Goal: Task Accomplishment & Management: Use online tool/utility

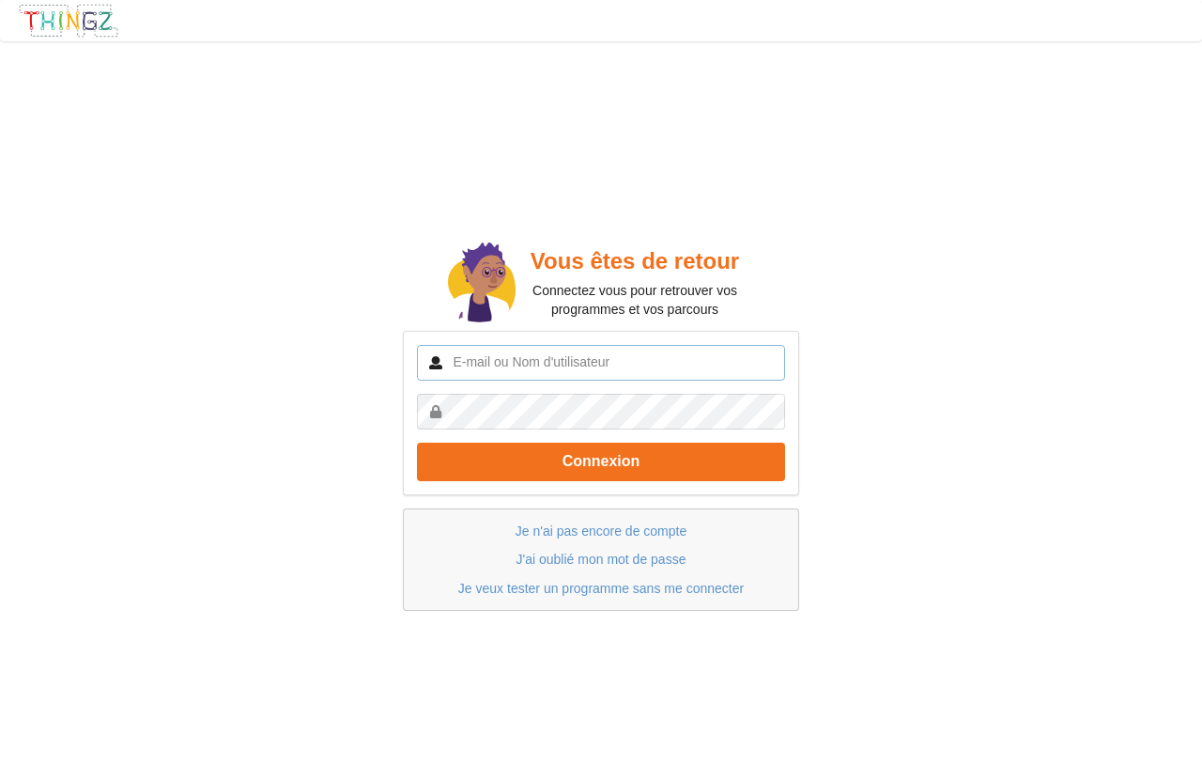
click at [509, 365] on input "text" at bounding box center [601, 363] width 368 height 36
click at [545, 368] on input "text" at bounding box center [601, 363] width 368 height 36
click at [528, 355] on input "text" at bounding box center [601, 363] width 368 height 36
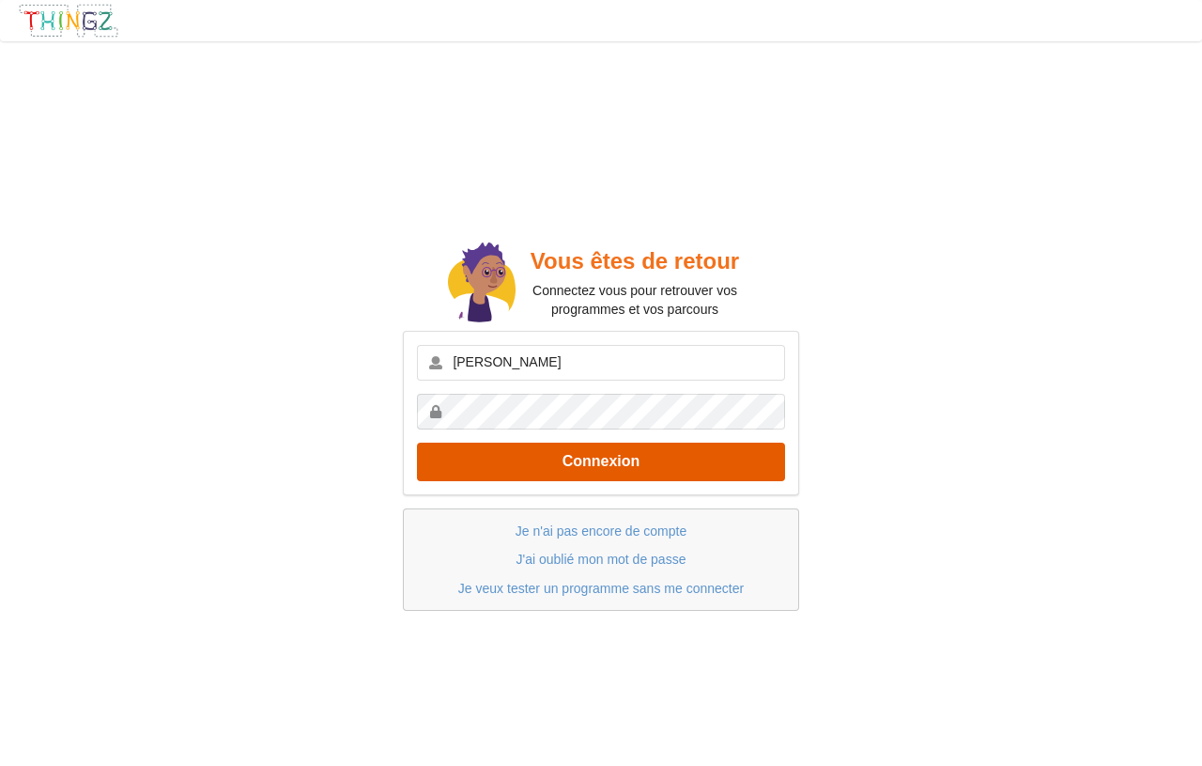
click at [650, 467] on button "Connexion" at bounding box center [601, 461] width 368 height 39
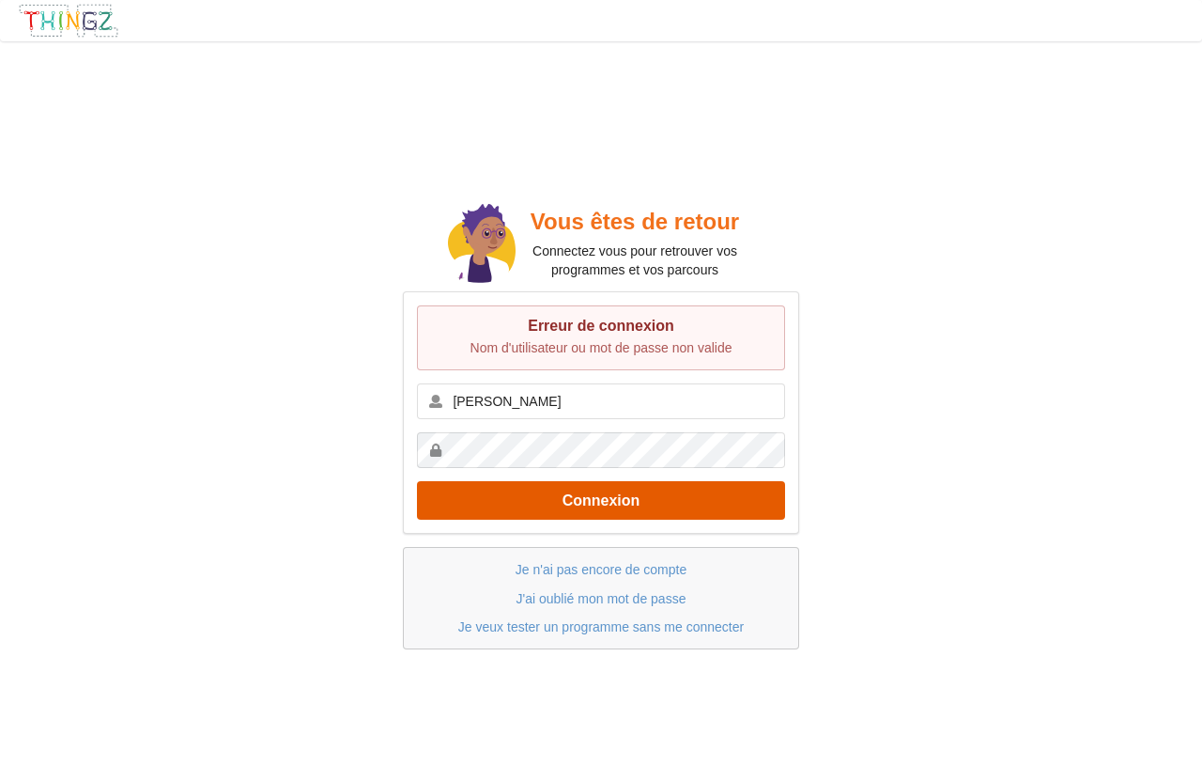
click at [628, 493] on button "Connexion" at bounding box center [601, 500] width 368 height 39
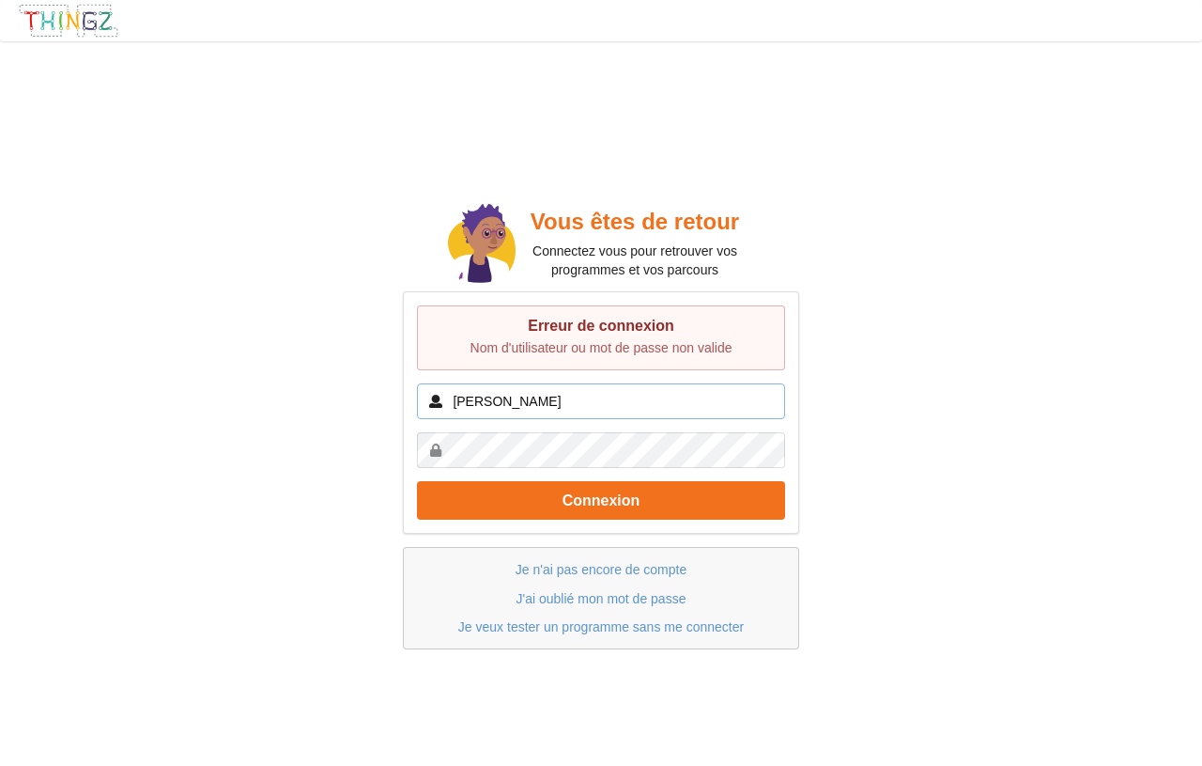
click at [661, 398] on input "[PERSON_NAME]" at bounding box center [601, 401] width 368 height 36
type input "z"
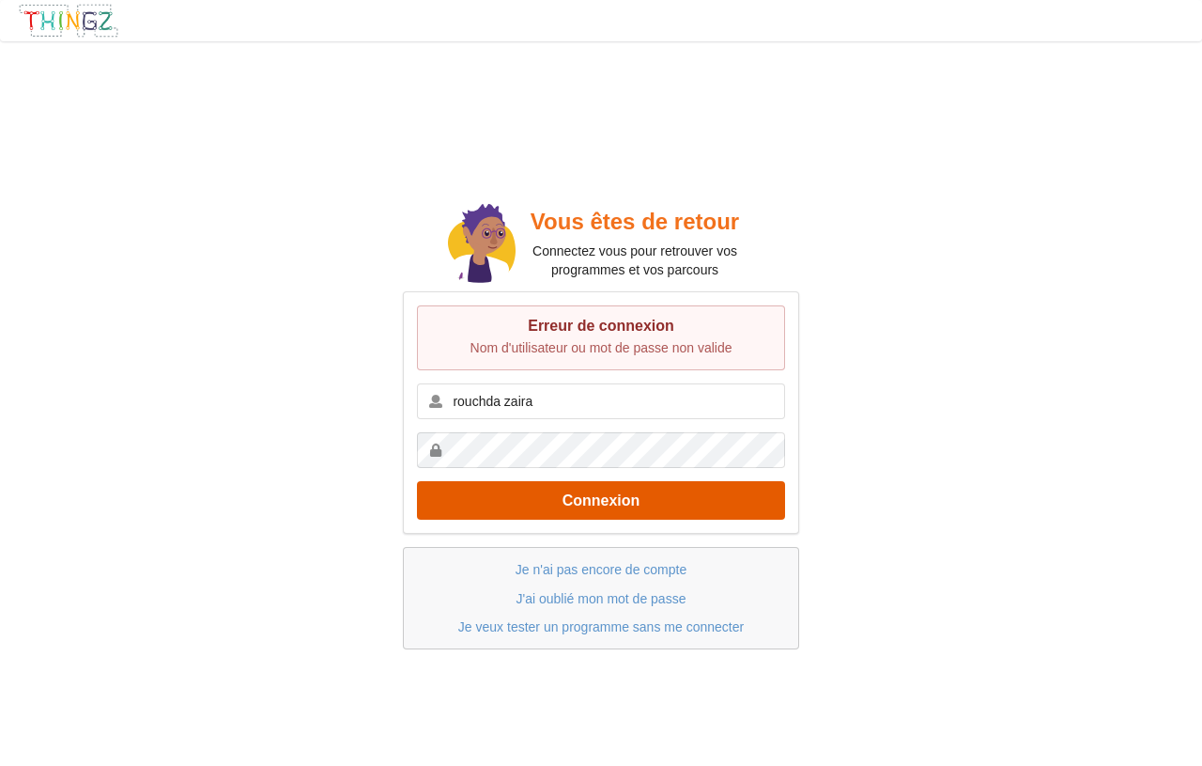
click at [644, 504] on button "Connexion" at bounding box center [601, 500] width 368 height 39
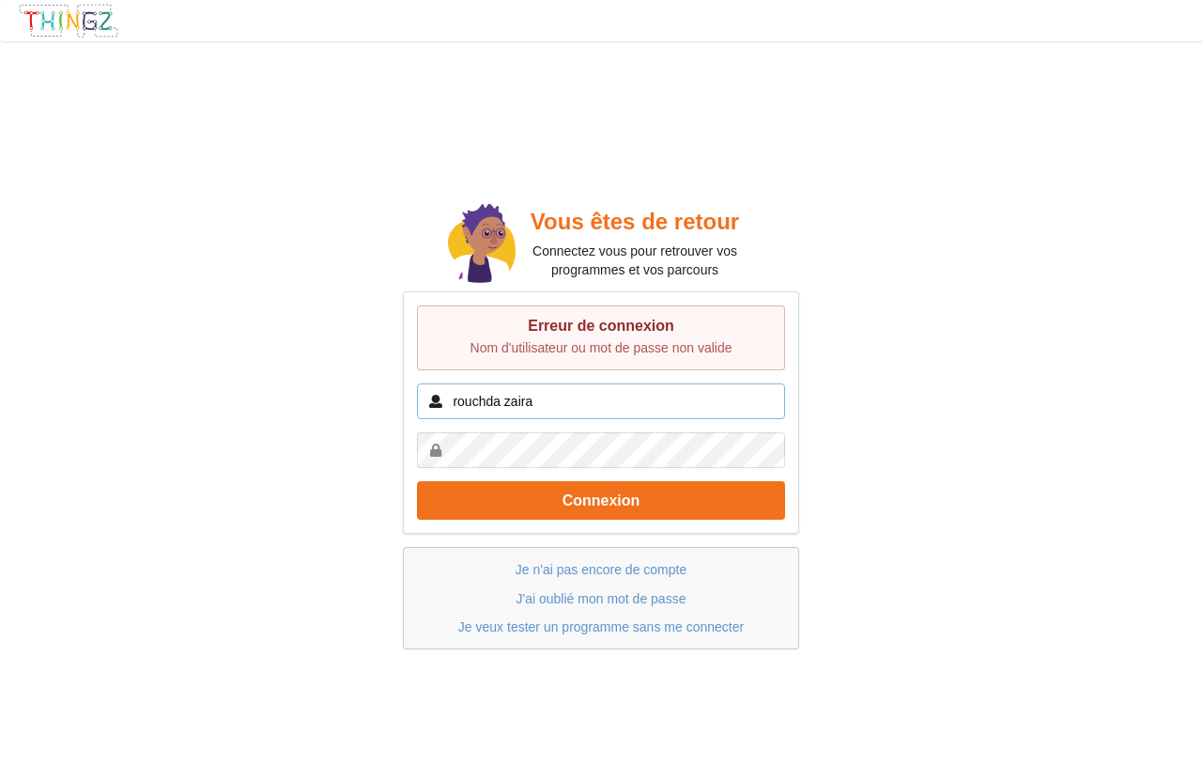
click at [568, 398] on input "rouchda zaira" at bounding box center [601, 401] width 368 height 36
type input "r"
type input "z"
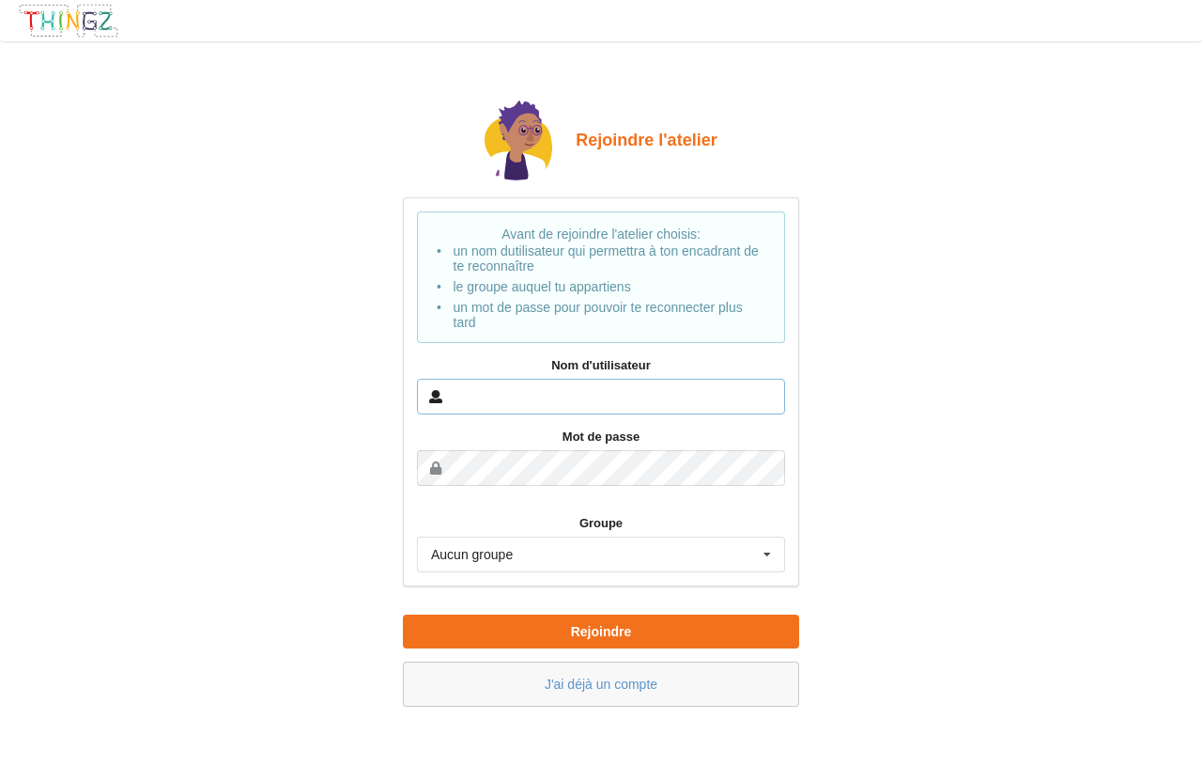
click at [545, 399] on input "text" at bounding box center [601, 397] width 368 height 36
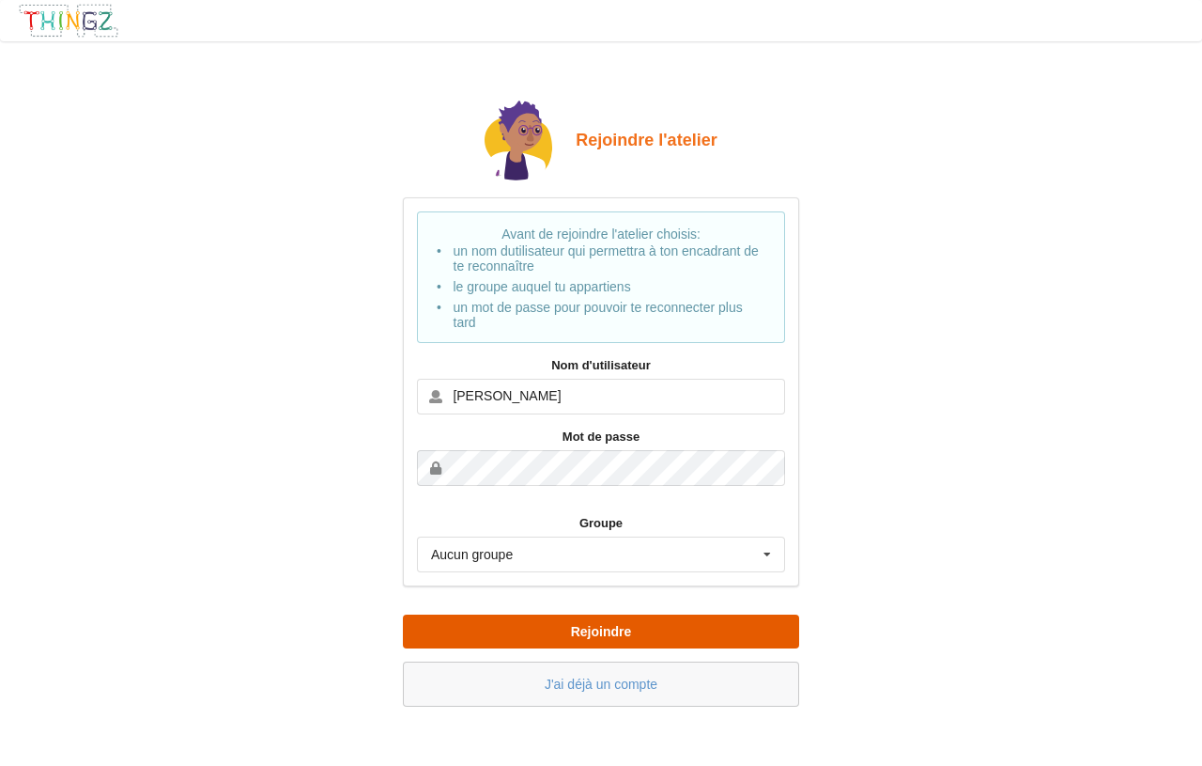
click at [475, 623] on button "Rejoindre" at bounding box center [601, 631] width 396 height 34
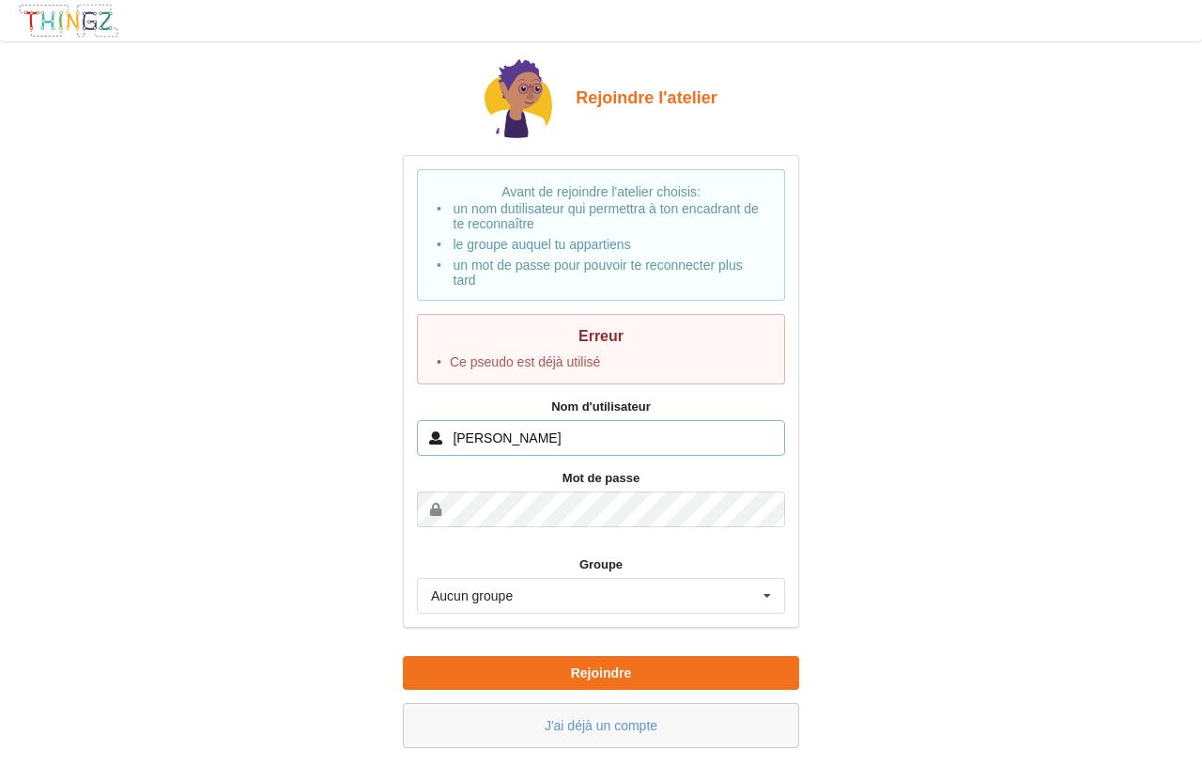
drag, startPoint x: 587, startPoint y: 440, endPoint x: 546, endPoint y: 419, distance: 46.2
click at [560, 429] on input "[PERSON_NAME]" at bounding box center [601, 438] width 368 height 36
click at [490, 440] on input "[PERSON_NAME]" at bounding box center [601, 438] width 368 height 36
click at [482, 441] on input "[PERSON_NAME]" at bounding box center [601, 438] width 368 height 36
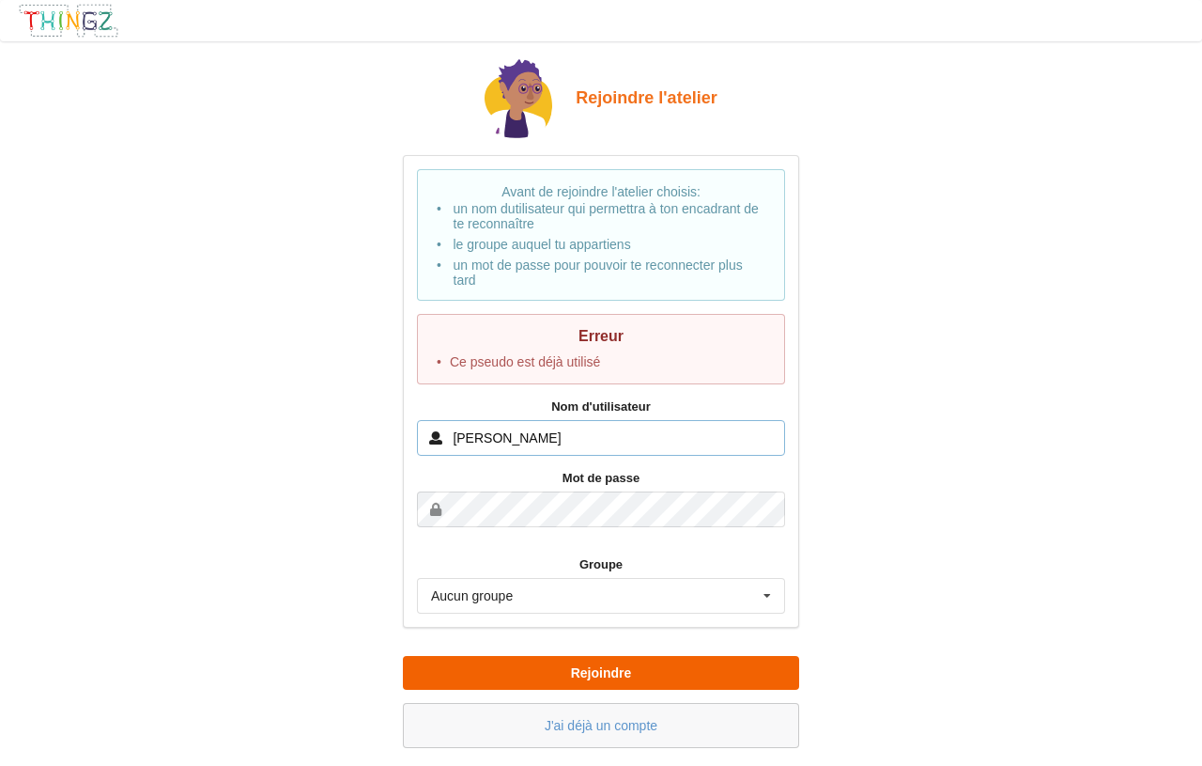
type input "[PERSON_NAME]"
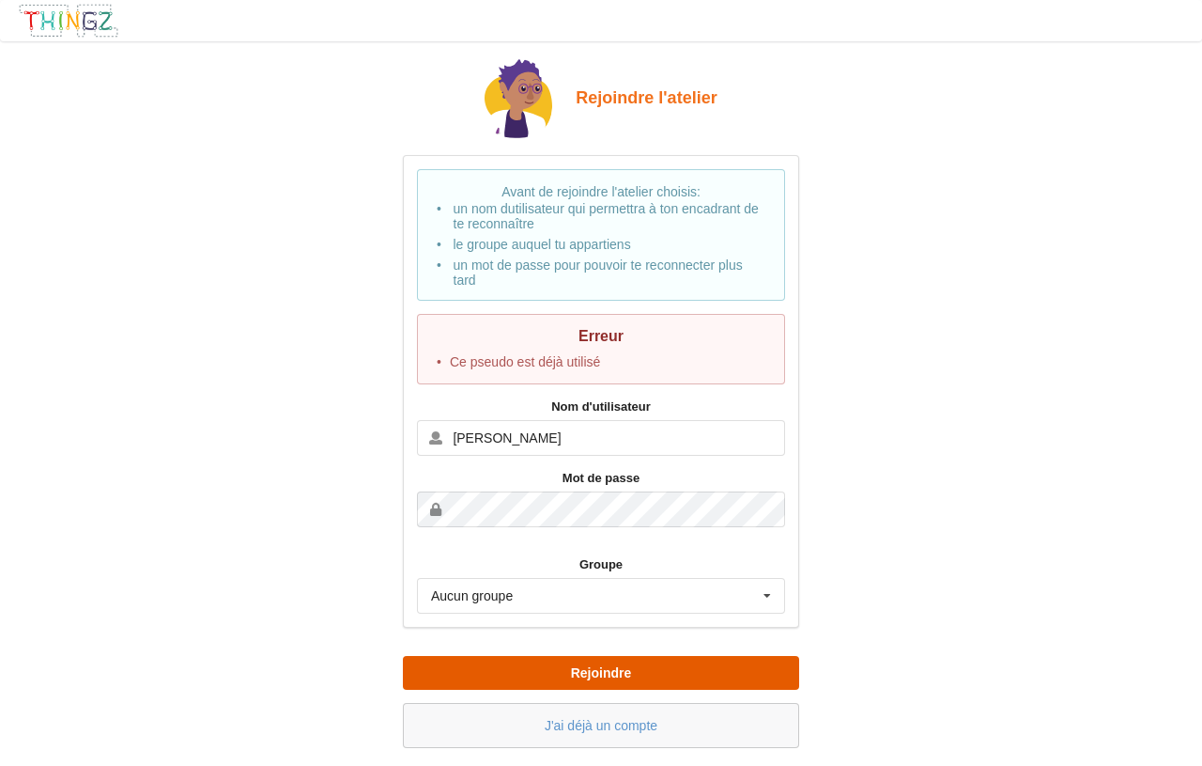
click at [503, 677] on button "Rejoindre" at bounding box center [601, 673] width 396 height 34
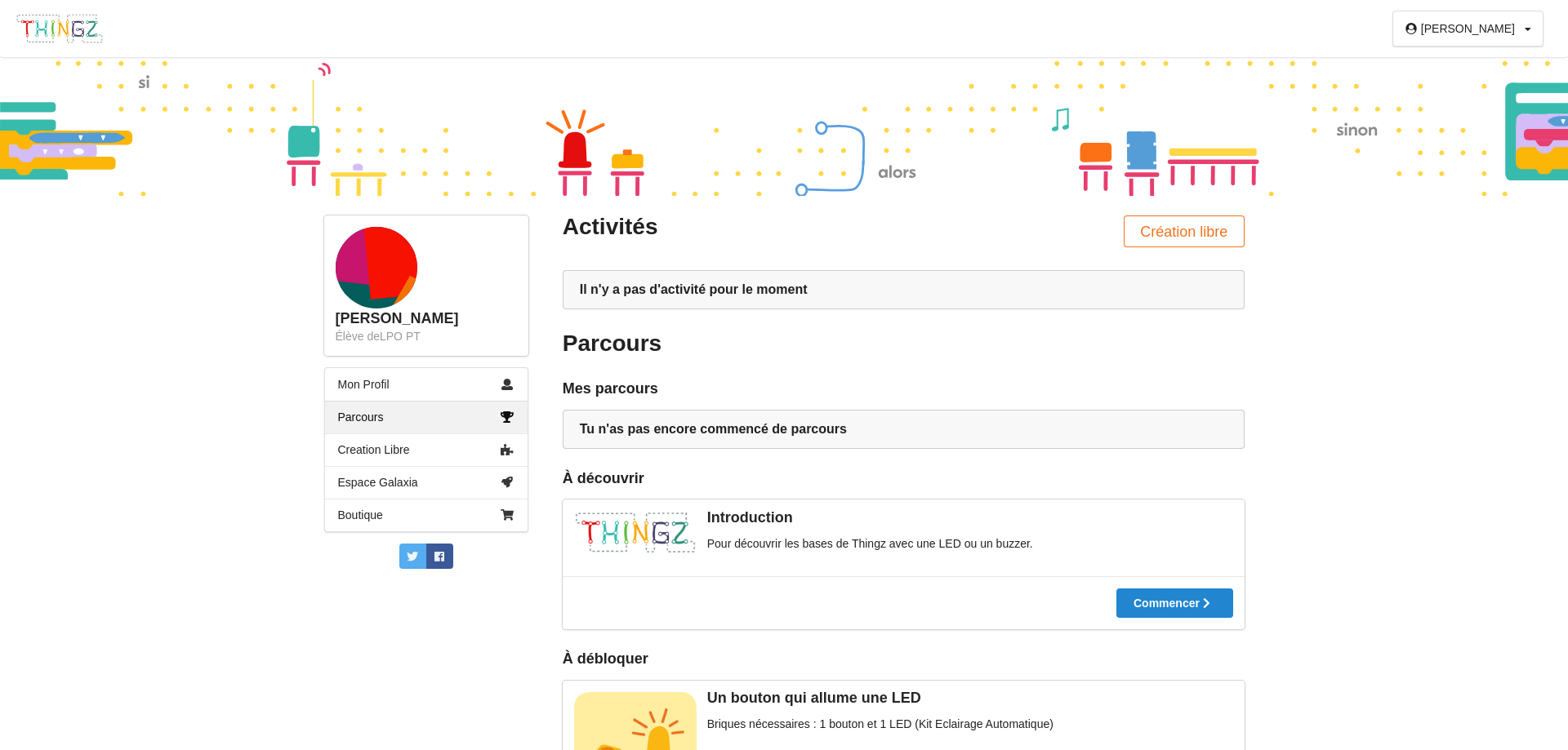
click at [1045, 25] on icon at bounding box center [1528, 29] width 7 height 10
click at [1045, 81] on div at bounding box center [784, 127] width 1568 height 139
click at [1045, 228] on button "Création libre" at bounding box center [1184, 231] width 121 height 32
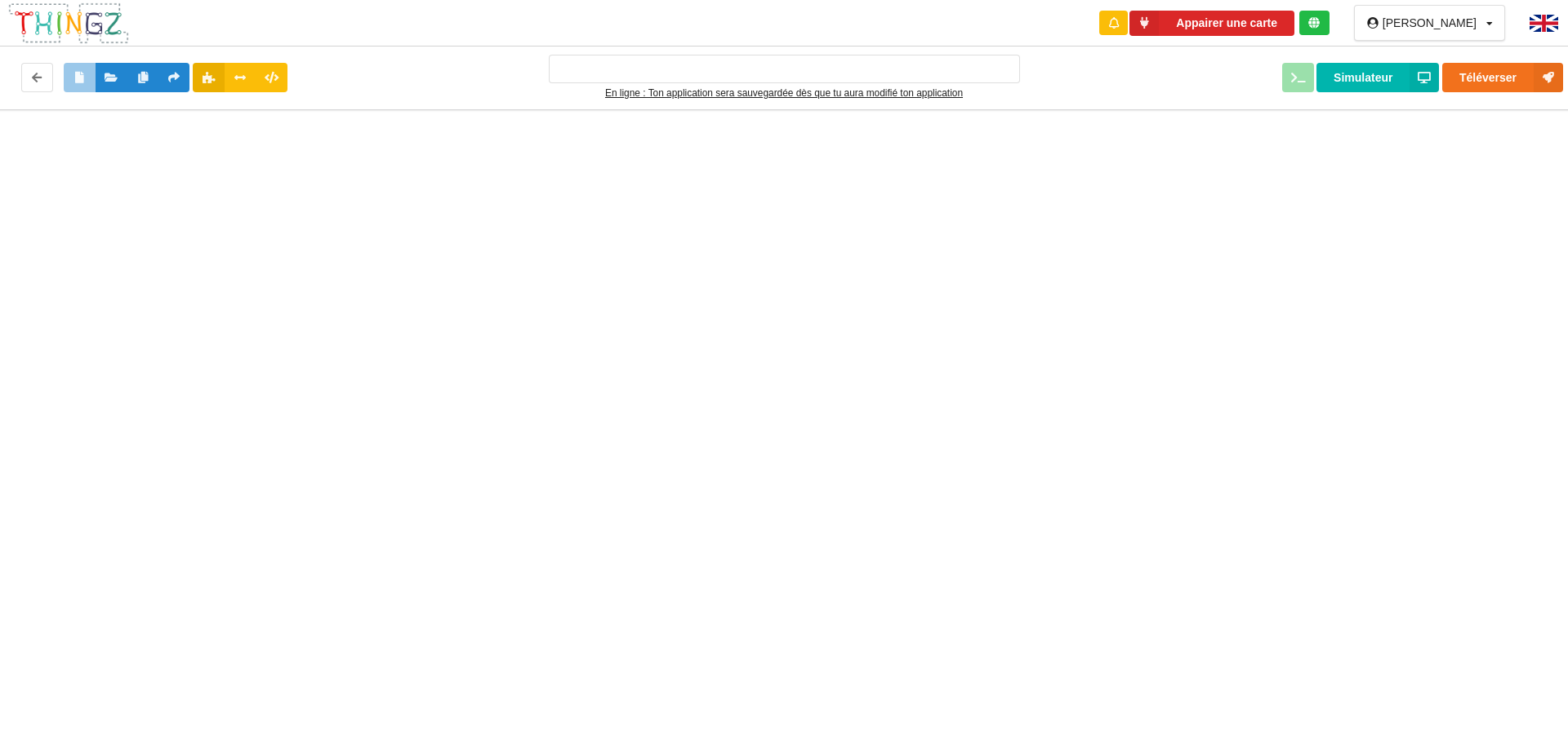
type input "Ma super application n°1"
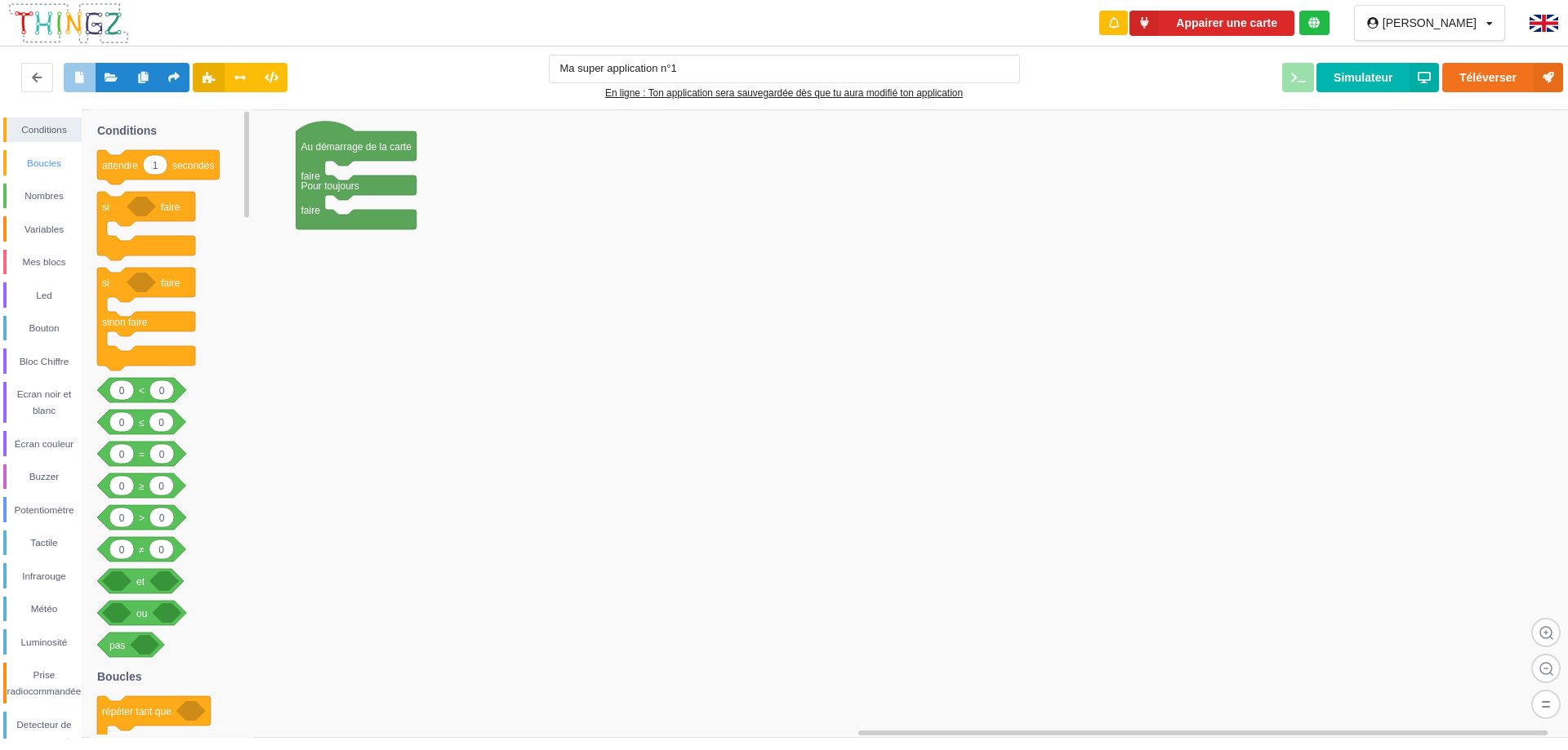
click at [56, 155] on div "Conditions Boucles Nombres Variables Mes blocs Led Bouton Bloc Chiffre Ecran no…" at bounding box center [41, 485] width 82 height 735
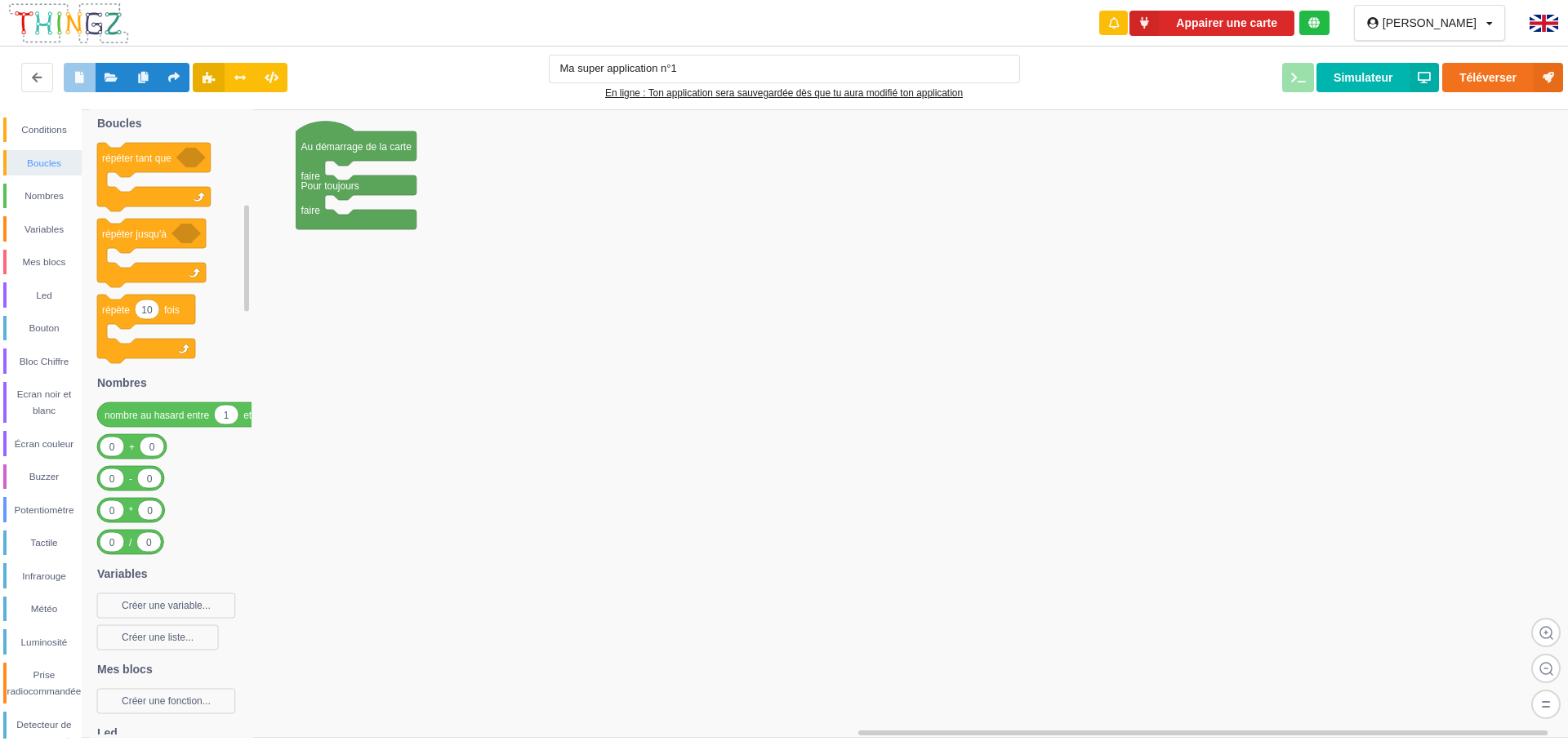
click at [45, 168] on div "Boucles" at bounding box center [44, 163] width 75 height 17
click at [36, 205] on div "Nombres" at bounding box center [43, 196] width 78 height 25
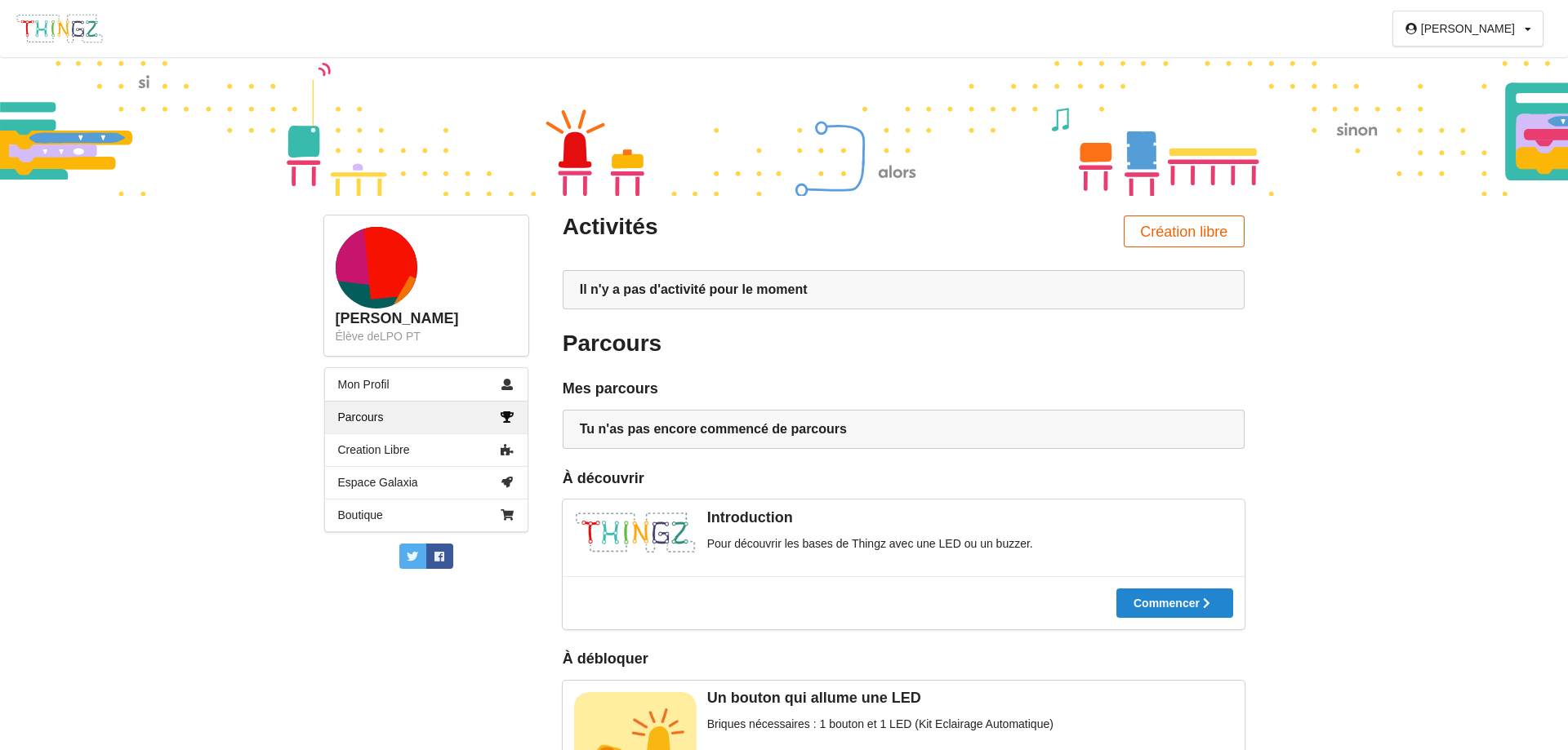
click at [1045, 225] on button "Création libre" at bounding box center [1184, 231] width 121 height 32
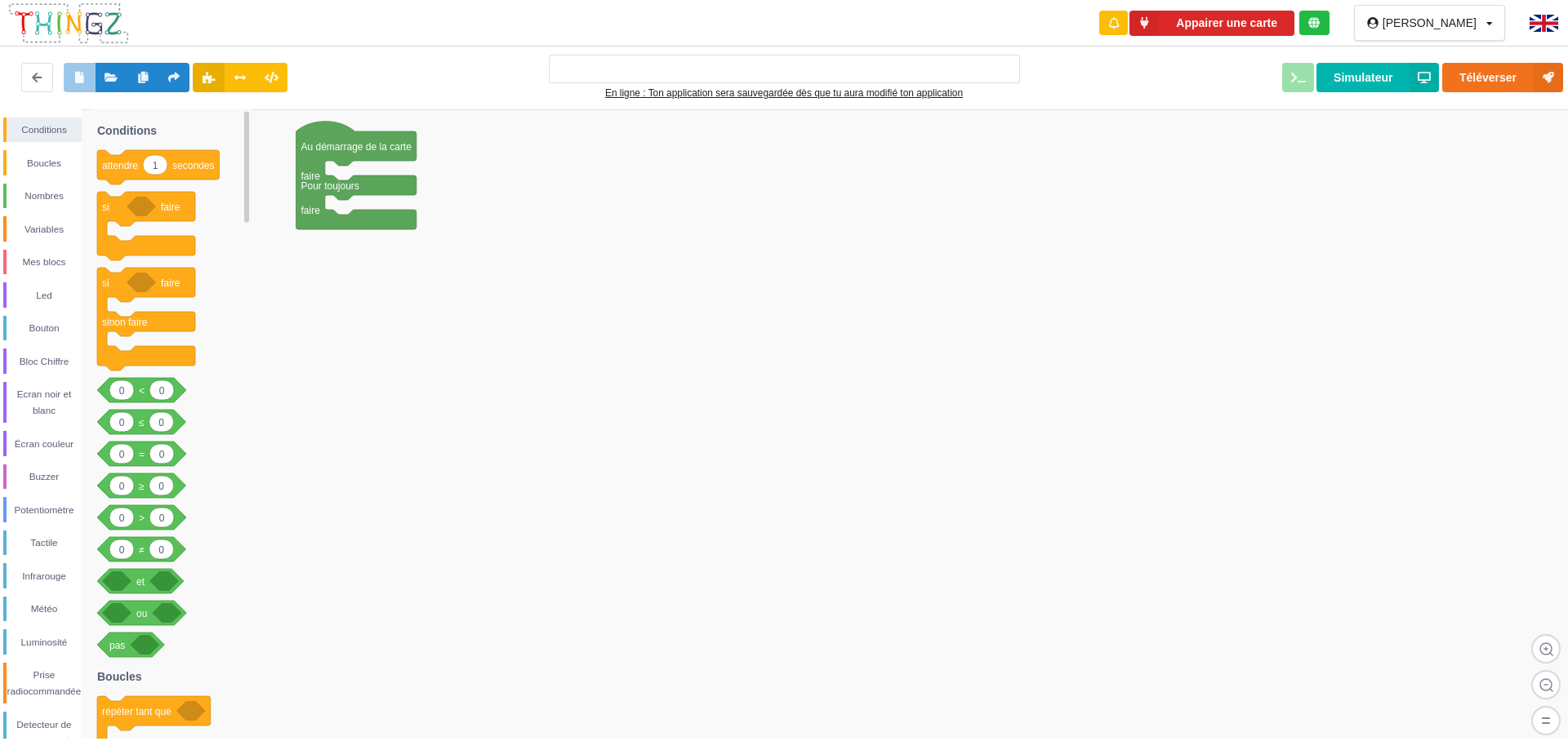
type input "Ma super application n°1"
click at [1045, 11] on button "Appairer une carte" at bounding box center [1212, 23] width 165 height 25
click at [1045, 19] on button "Appairer une carte" at bounding box center [1212, 23] width 165 height 25
click at [1045, 23] on button "Appairer une carte" at bounding box center [1212, 23] width 165 height 25
click at [1045, 81] on button "Téléverser" at bounding box center [1502, 77] width 121 height 30
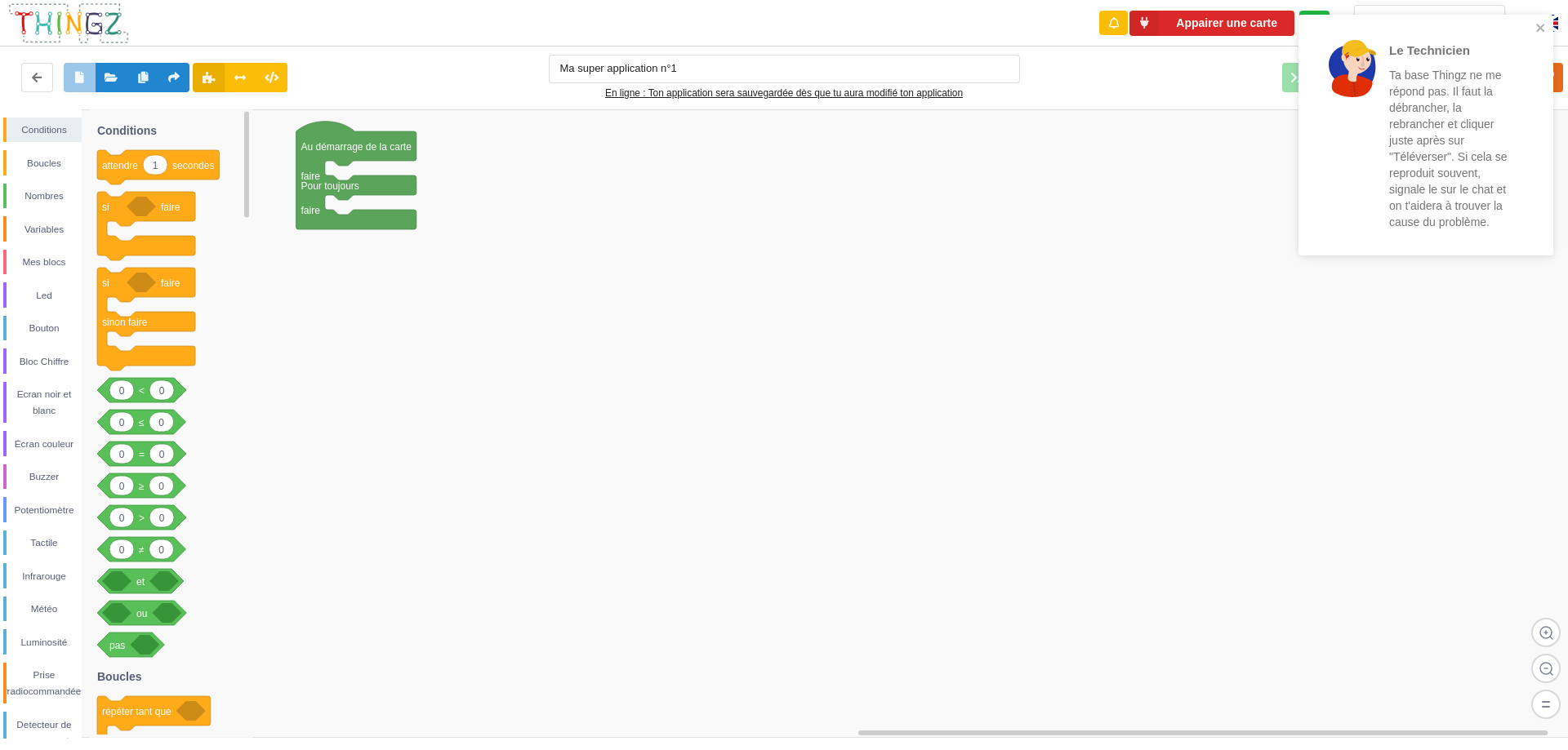
click at [1045, 213] on rect at bounding box center [789, 423] width 1579 height 628
click at [1045, 52] on div "Ma super application n°1 En ligne : Ton application sera sauvegardée dès que tu…" at bounding box center [783, 78] width 1581 height 70
click at [1045, 90] on div "Téléverser Simulateur" at bounding box center [1304, 77] width 544 height 30
click at [1045, 24] on icon "close" at bounding box center [1540, 27] width 11 height 13
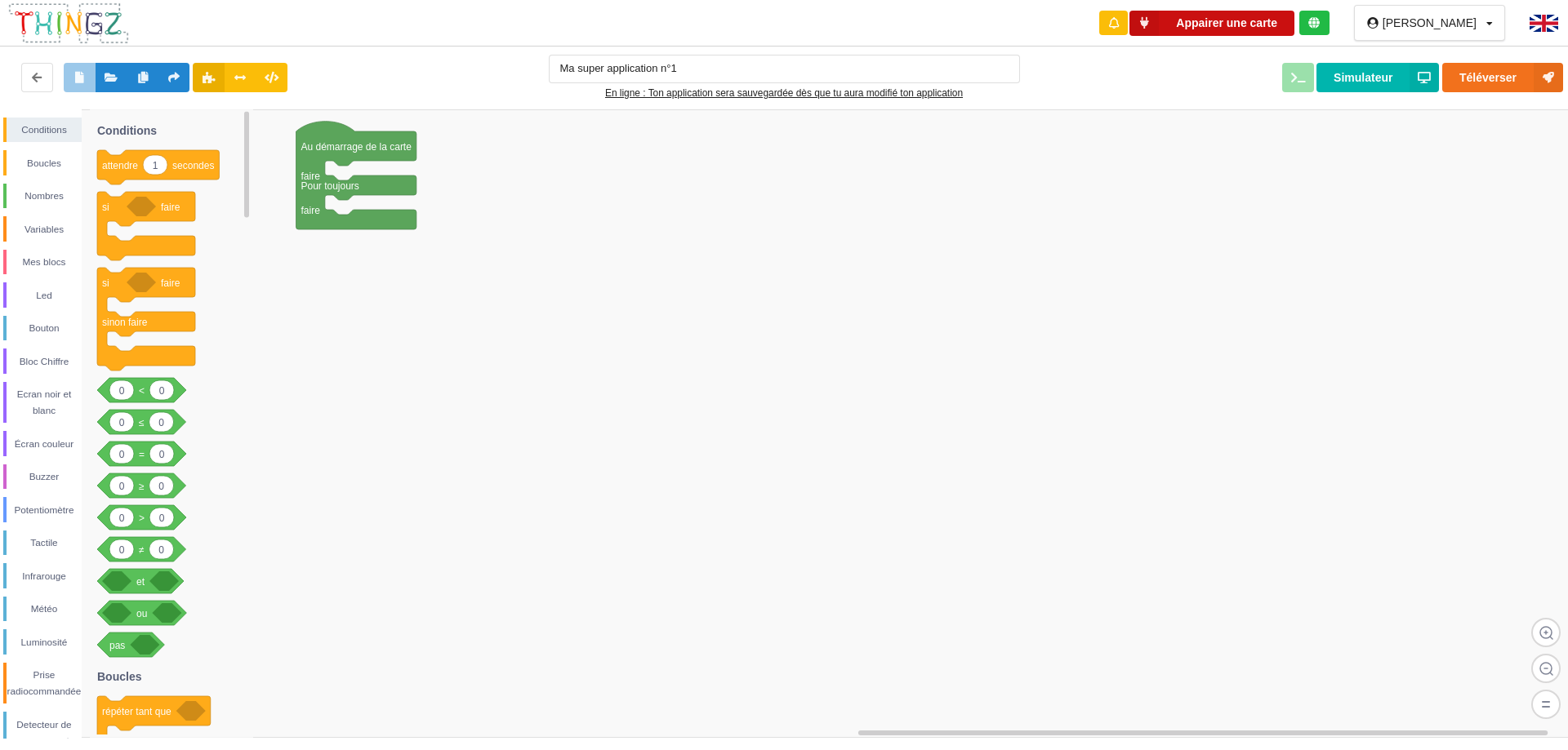
click at [1045, 18] on button "Appairer une carte" at bounding box center [1212, 23] width 165 height 25
click at [1045, 13] on button "Appairer une carte" at bounding box center [1212, 23] width 165 height 25
click at [1045, 78] on button "Téléverser" at bounding box center [1502, 77] width 121 height 30
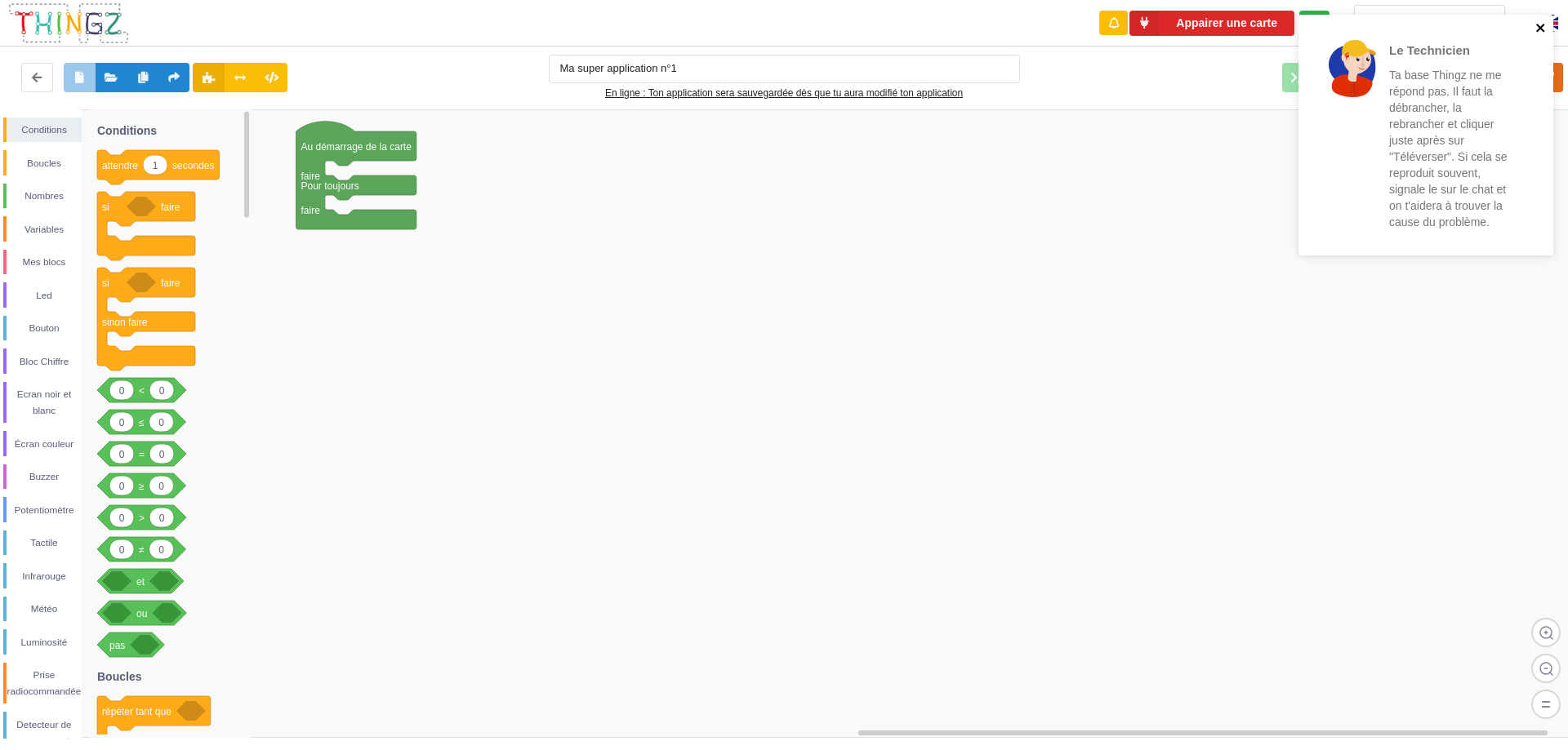
click at [1045, 25] on icon "close" at bounding box center [1540, 27] width 11 height 13
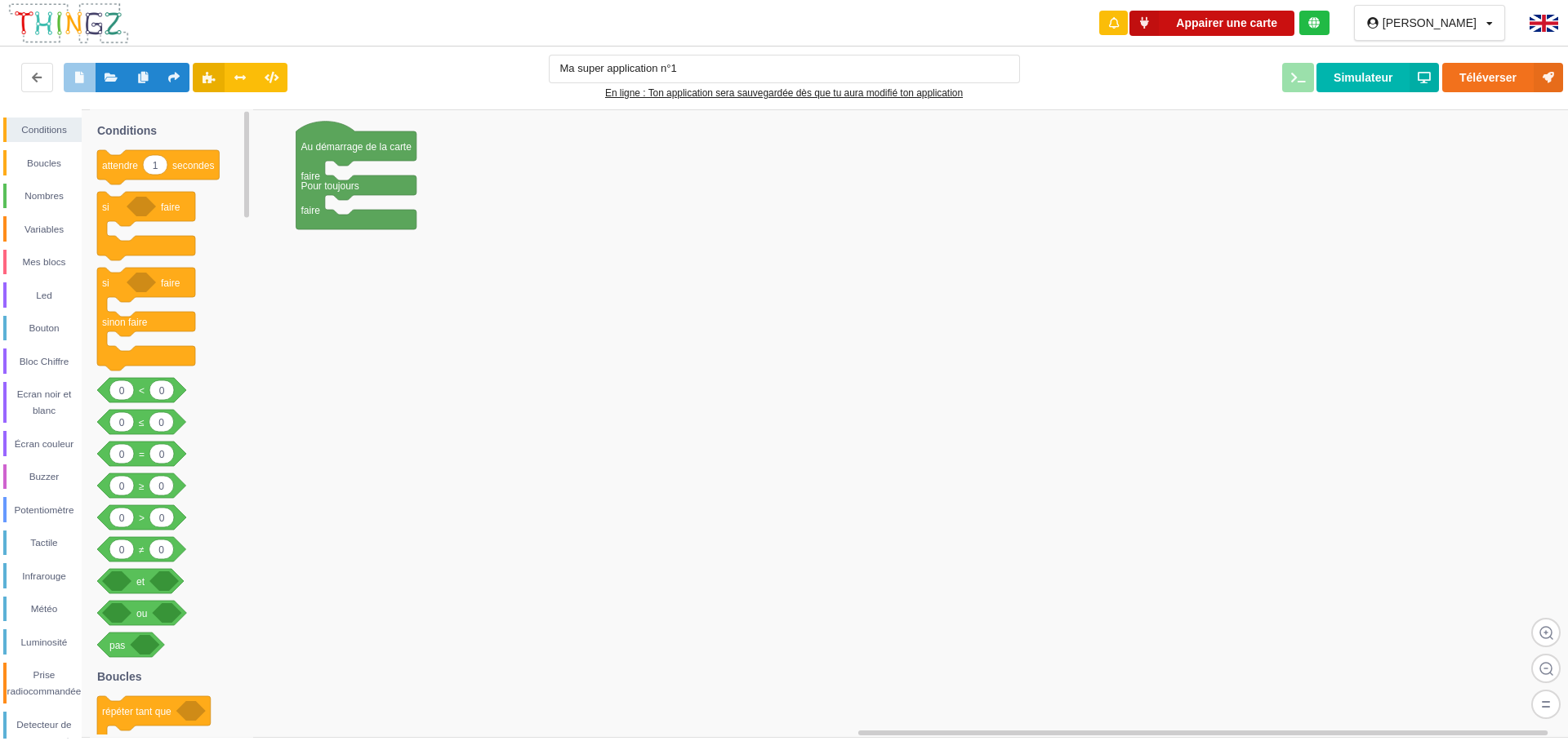
click at [1045, 23] on button "Appairer une carte" at bounding box center [1212, 23] width 165 height 25
click at [1045, 20] on button "Appairer une carte" at bounding box center [1212, 23] width 165 height 25
click at [1045, 22] on button "Appairer une carte" at bounding box center [1212, 23] width 165 height 25
click at [1045, 24] on button "Appairer une carte" at bounding box center [1212, 23] width 165 height 25
